Goal: Navigation & Orientation: Find specific page/section

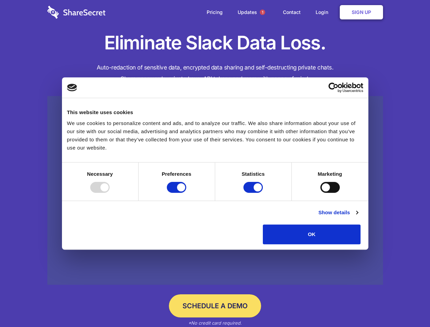
click at [110, 193] on div at bounding box center [99, 187] width 19 height 11
click at [186, 193] on input "Preferences" at bounding box center [176, 187] width 19 height 11
checkbox input "false"
click at [254, 193] on input "Statistics" at bounding box center [252, 187] width 19 height 11
checkbox input "false"
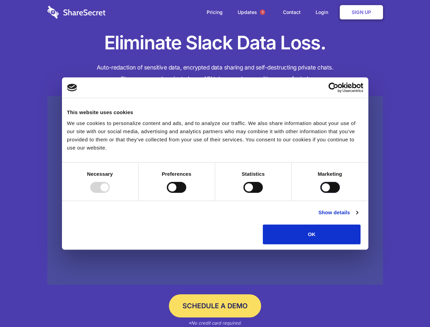
click at [320, 193] on input "Marketing" at bounding box center [329, 187] width 19 height 11
checkbox input "true"
click at [358, 216] on link "Show details" at bounding box center [337, 212] width 39 height 8
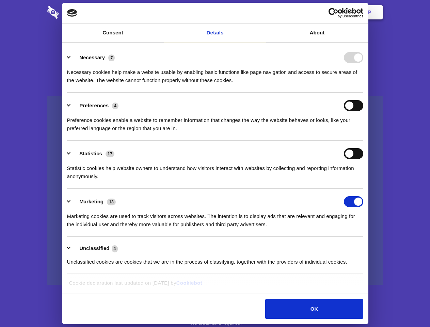
click at [363, 141] on li "Preferences 4 Preference cookies enable a website to remember information that …" at bounding box center [215, 117] width 296 height 48
click at [262, 12] on span "1" at bounding box center [262, 12] width 5 height 5
